Goal: Transaction & Acquisition: Purchase product/service

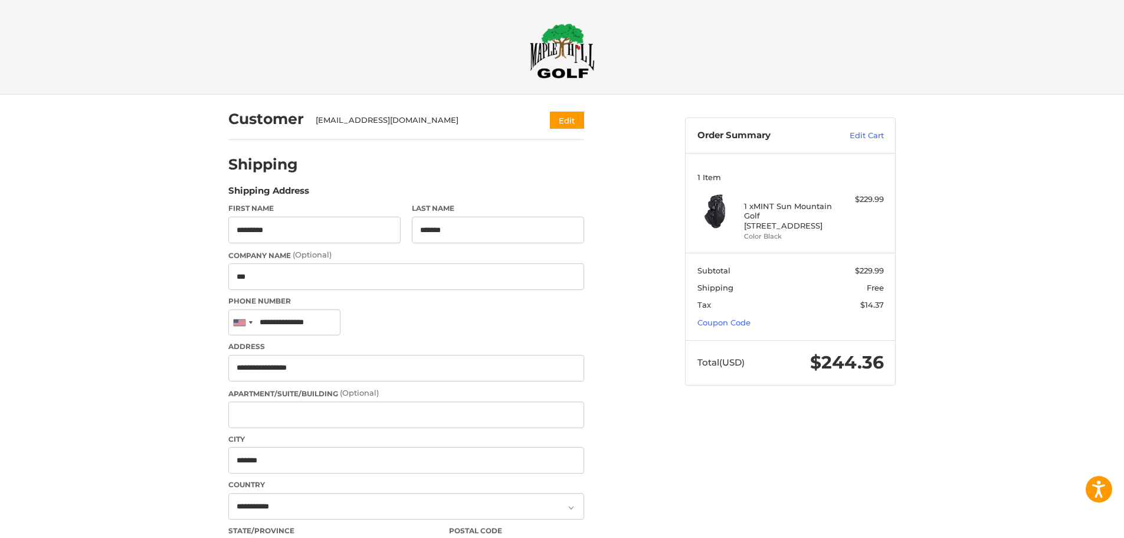
select select "**"
click at [740, 323] on link "Coupon Code" at bounding box center [724, 322] width 53 height 9
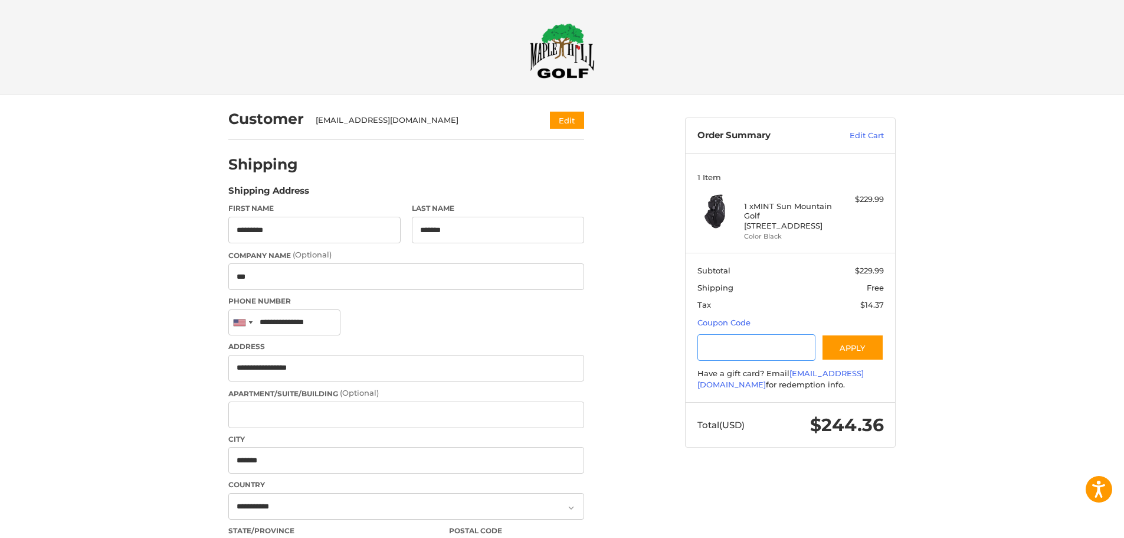
paste input "********"
type input "********"
click at [854, 347] on button "Apply" at bounding box center [853, 347] width 63 height 27
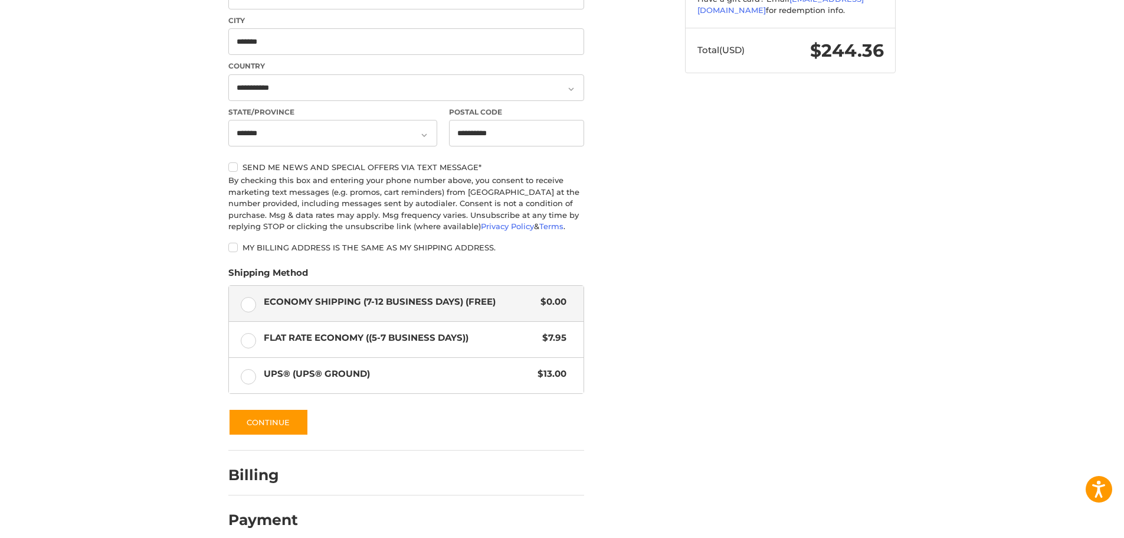
scroll to position [432, 0]
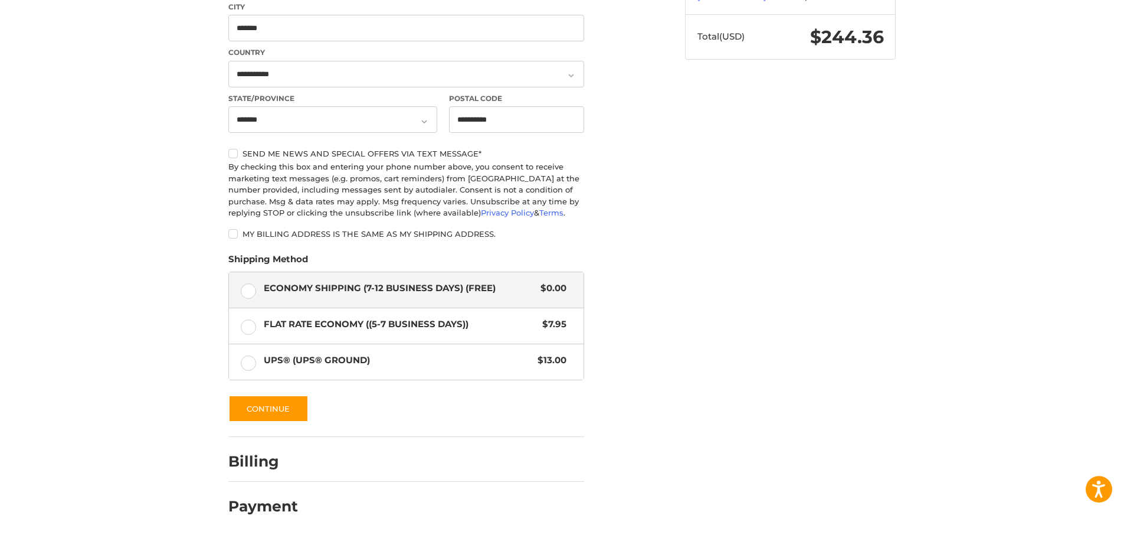
click at [759, 334] on div "Customer [EMAIL_ADDRESS][DOMAIN_NAME] Edit Shipping Shipping Address First Name…" at bounding box center [562, 99] width 708 height 875
click at [241, 367] on label "UPS® (UPS® Ground) $13.00" at bounding box center [406, 361] width 355 height 35
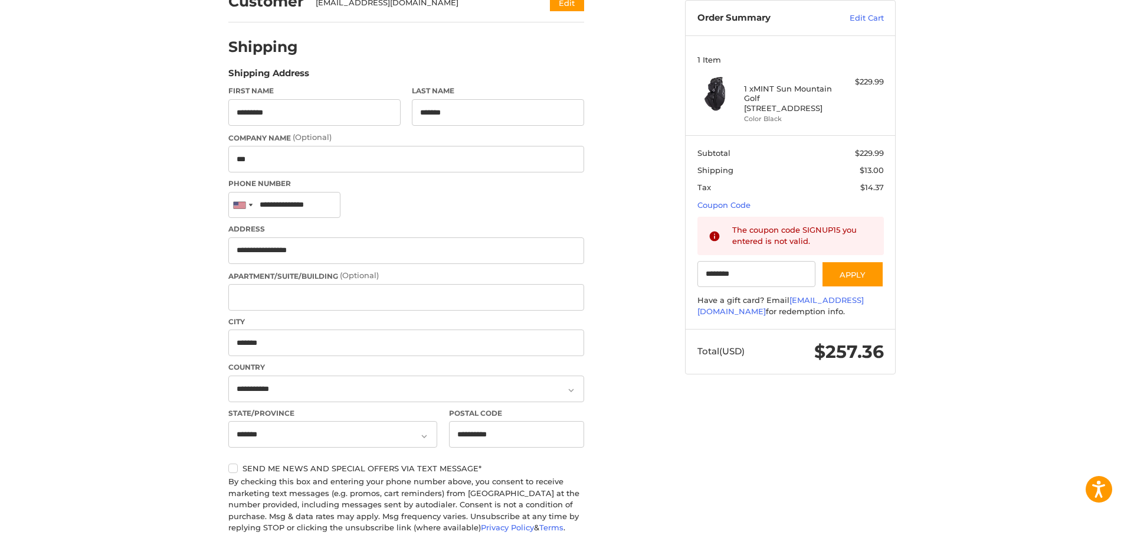
scroll to position [354, 0]
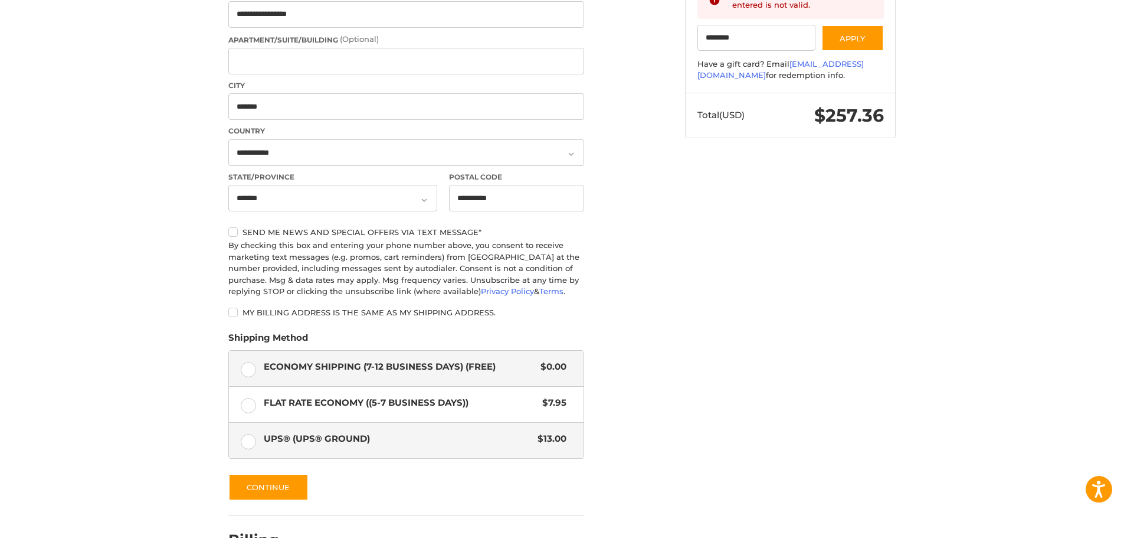
click at [250, 367] on label "Economy Shipping (7-12 Business Days) (Free) $0.00" at bounding box center [406, 368] width 355 height 35
click at [244, 440] on label "UPS® (UPS® Ground) $13.00" at bounding box center [406, 440] width 355 height 35
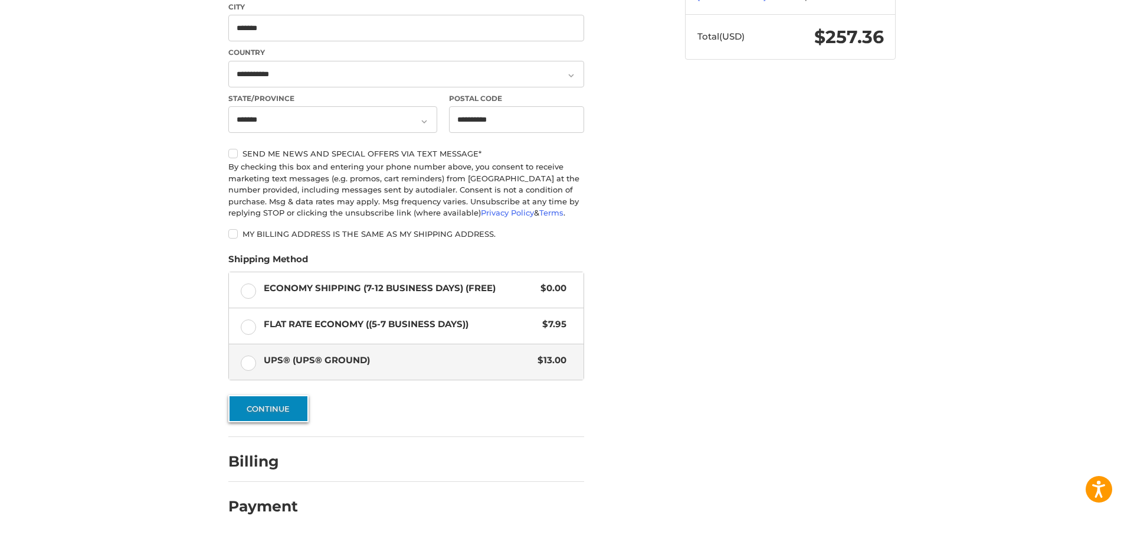
click at [260, 405] on button "Continue" at bounding box center [268, 408] width 80 height 27
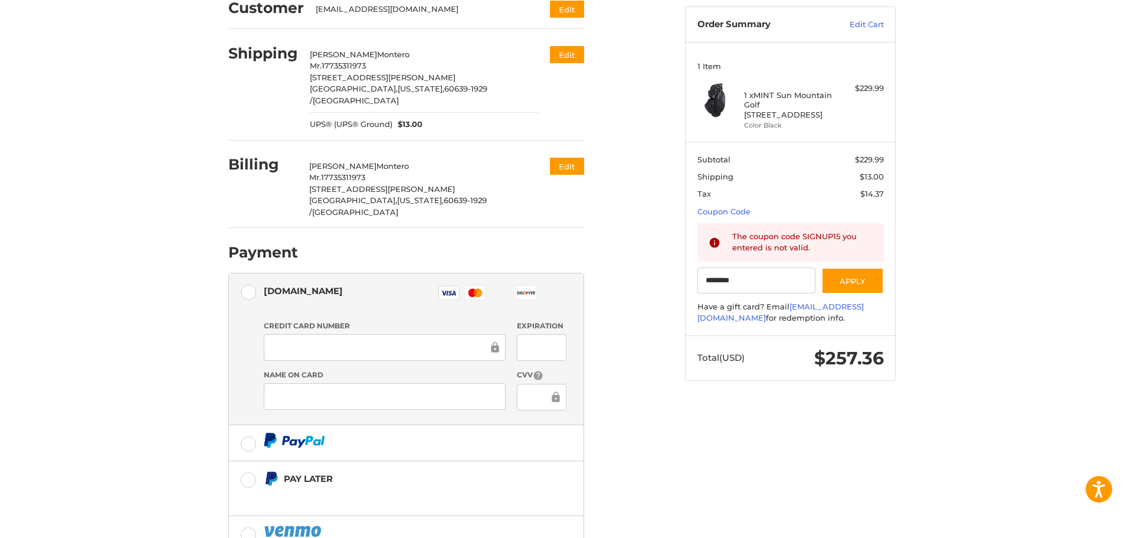
scroll to position [0, 0]
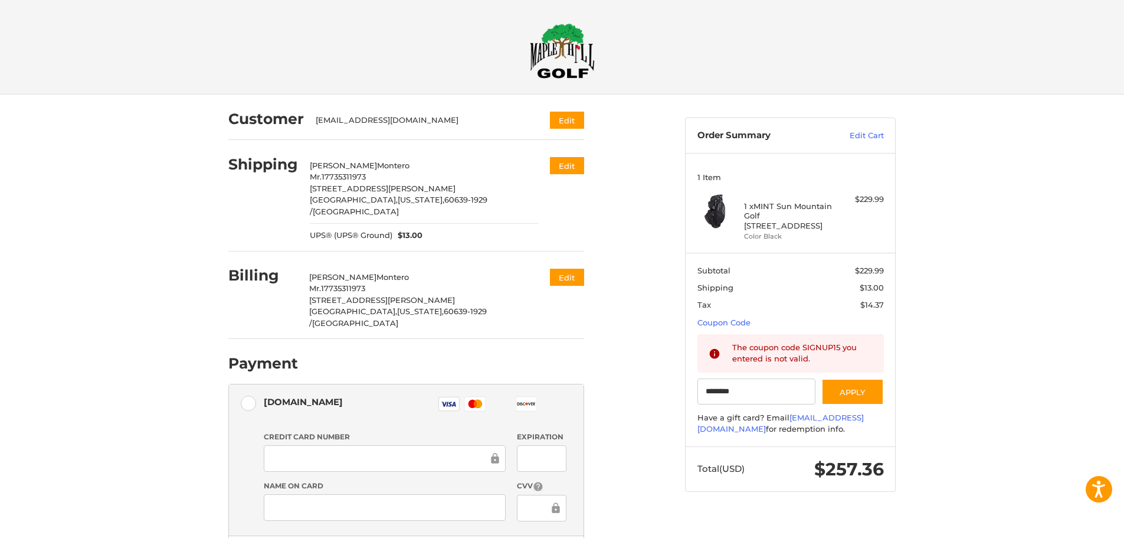
click at [368, 230] on span "UPS® (UPS® Ground)" at bounding box center [351, 236] width 83 height 12
select select "**"
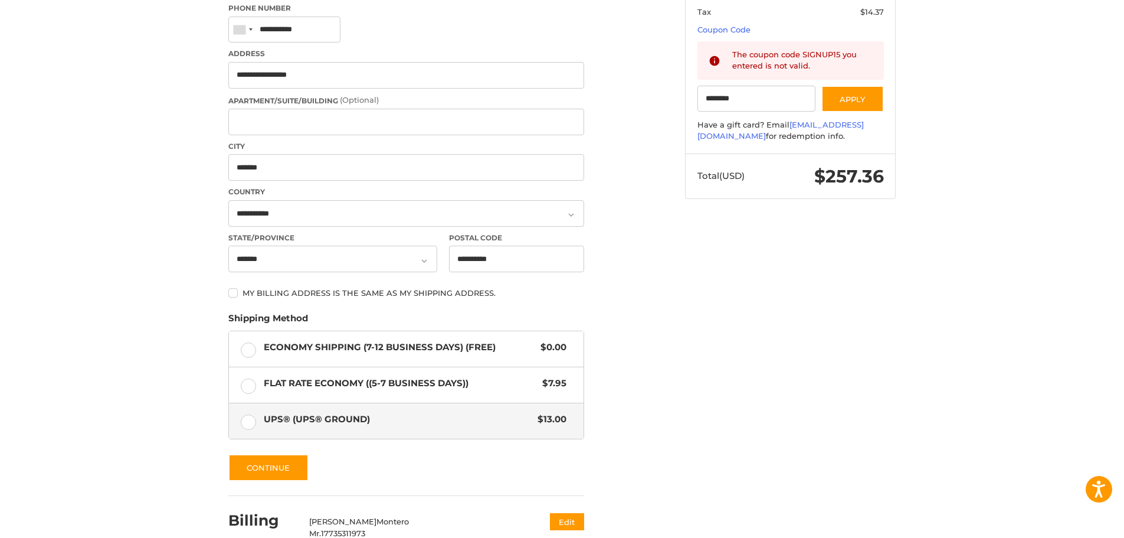
scroll to position [298, 0]
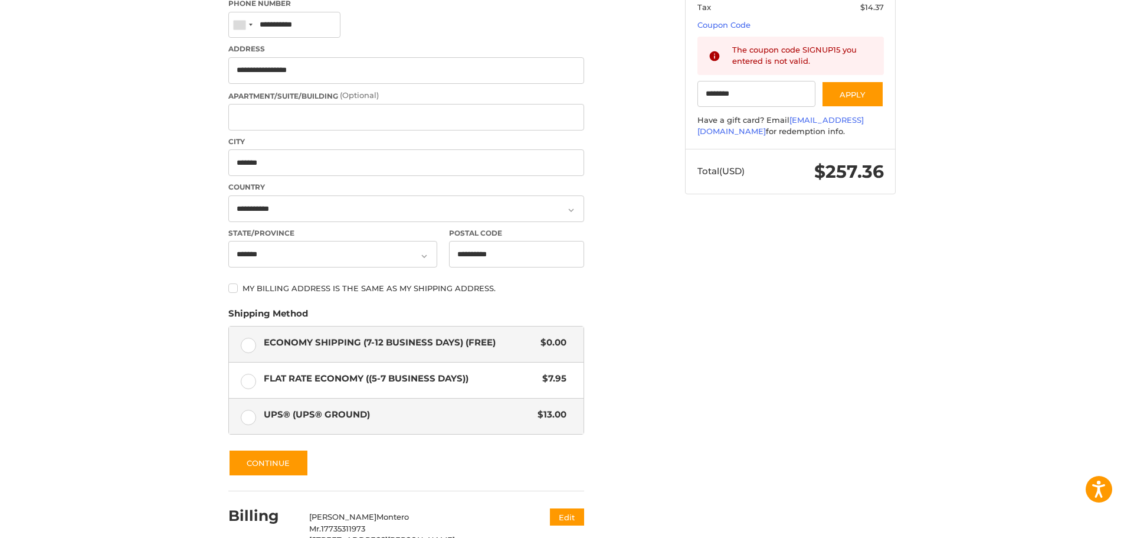
click at [245, 352] on label "Economy Shipping (7-12 Business Days) (Free) $0.00" at bounding box center [406, 343] width 355 height 35
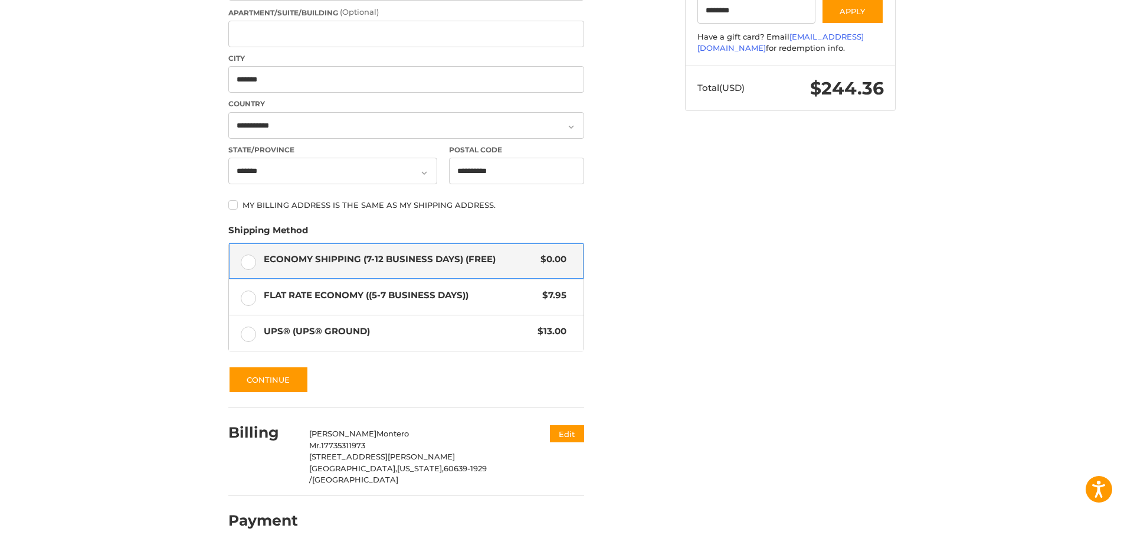
scroll to position [383, 0]
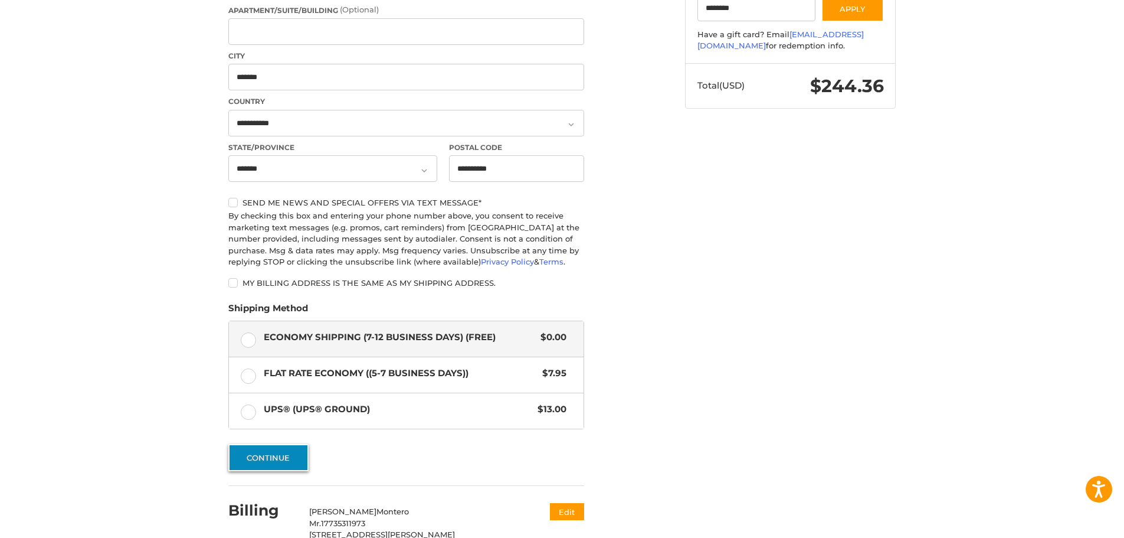
click at [255, 453] on button "Continue" at bounding box center [268, 457] width 80 height 27
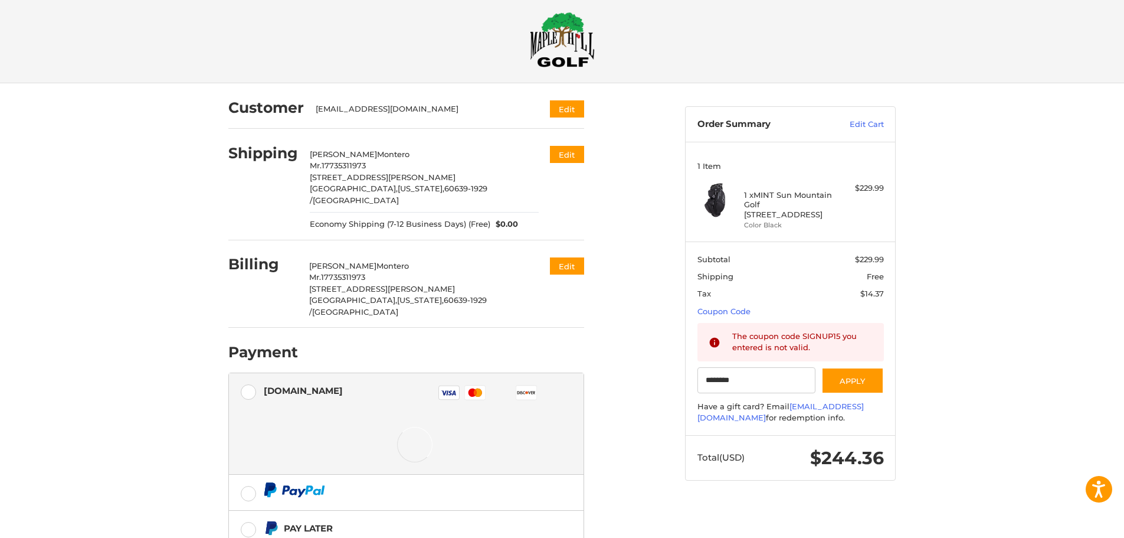
scroll to position [107, 0]
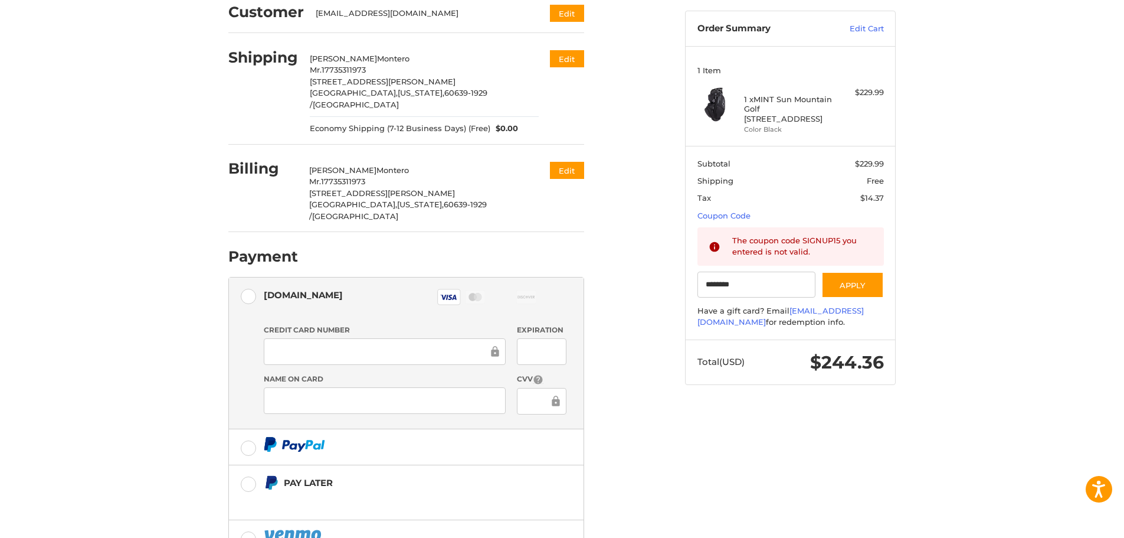
click at [589, 403] on ol "Customer [EMAIL_ADDRESS][DOMAIN_NAME] Edit Shipping [PERSON_NAME] Mr. 177353119…" at bounding box center [429, 296] width 402 height 616
click at [626, 417] on ol "Customer [EMAIL_ADDRESS][DOMAIN_NAME] Edit Shipping [PERSON_NAME] Mr. 177353119…" at bounding box center [429, 296] width 402 height 616
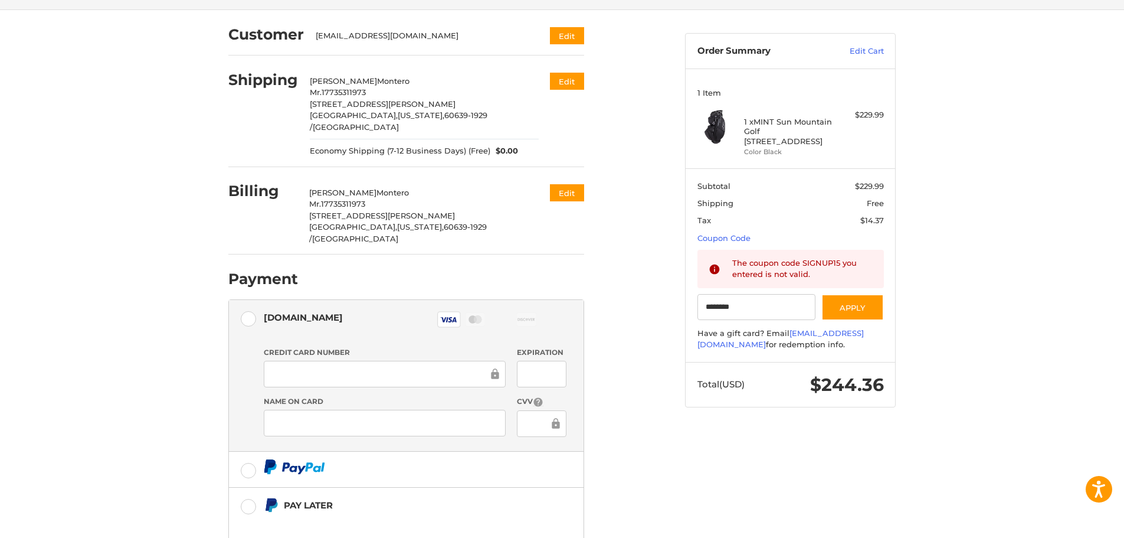
scroll to position [176, 0]
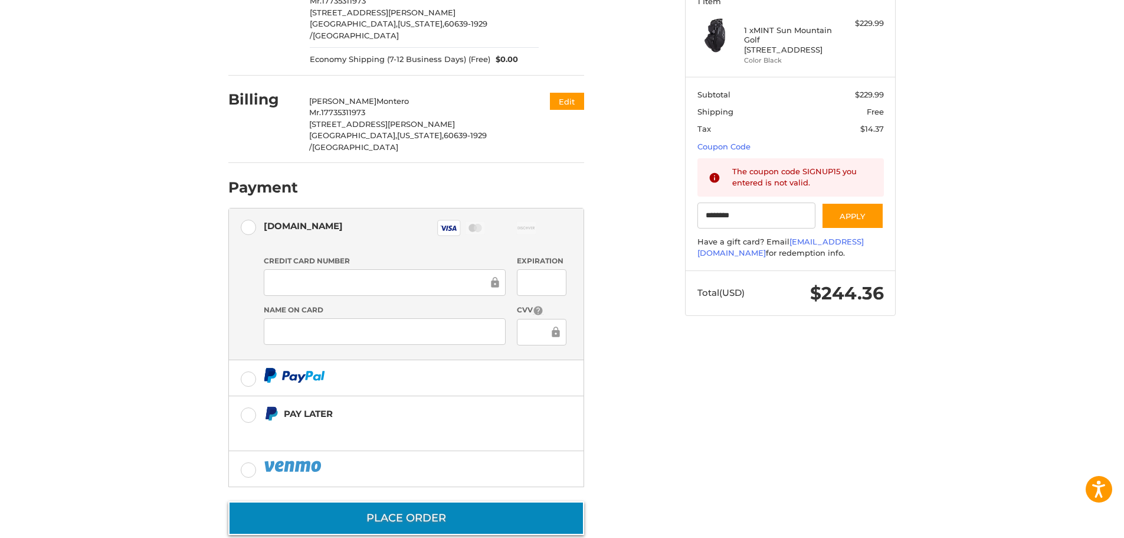
click at [404, 501] on button "Place Order" at bounding box center [406, 518] width 356 height 34
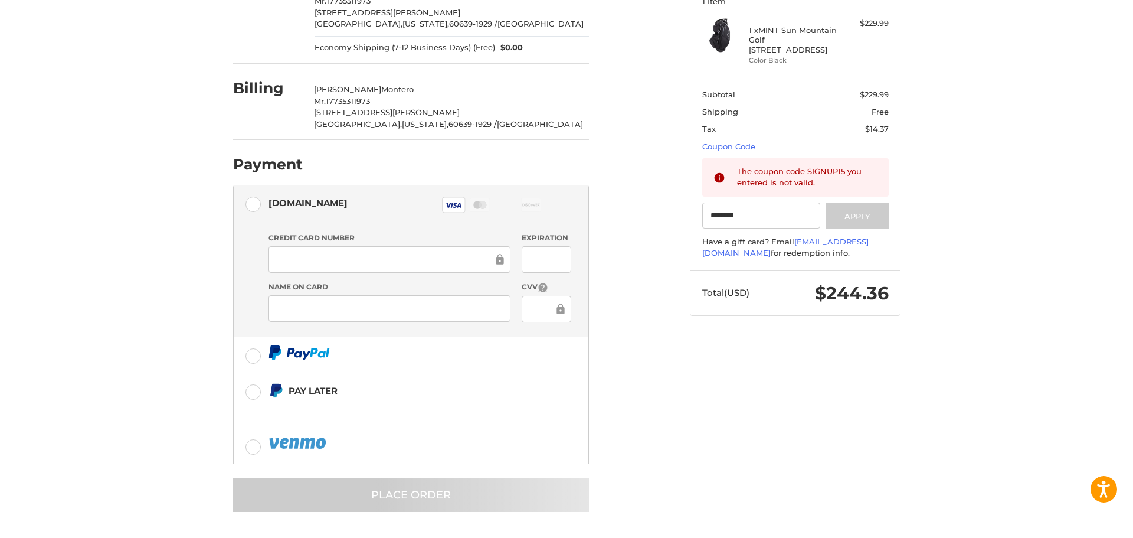
scroll to position [0, 0]
